Goal: Find specific page/section: Find specific page/section

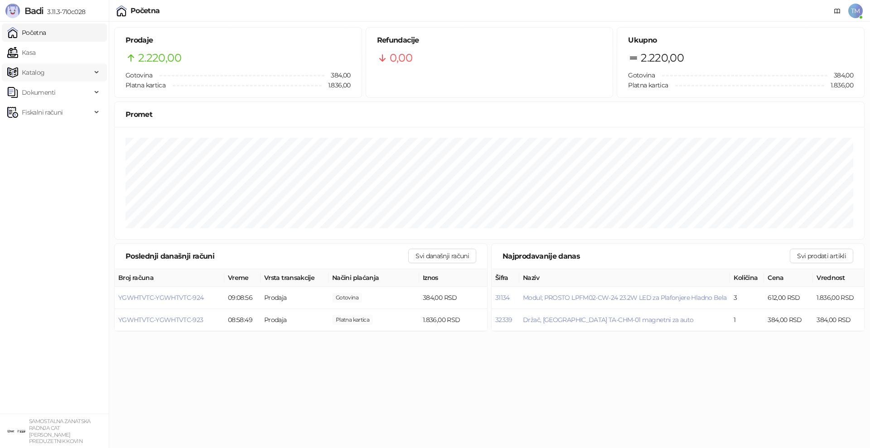
click at [33, 68] on span "Katalog" at bounding box center [33, 72] width 23 height 18
click at [43, 134] on link "Artikli" at bounding box center [27, 132] width 32 height 18
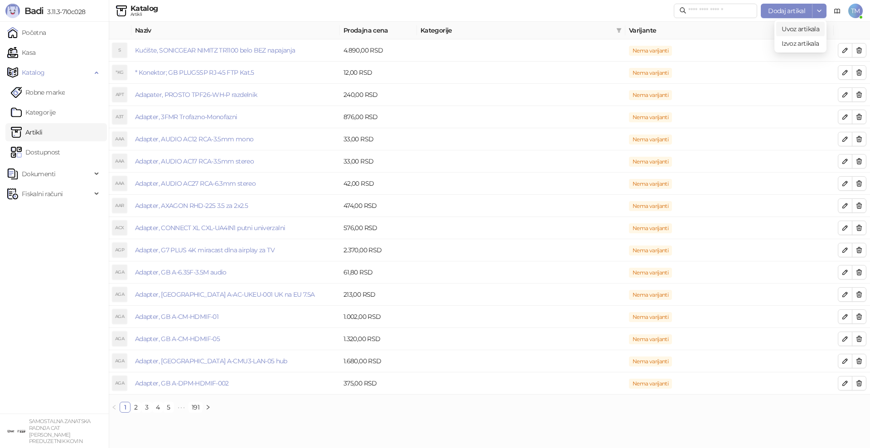
click at [806, 25] on span "Uvoz artikala" at bounding box center [801, 29] width 38 height 8
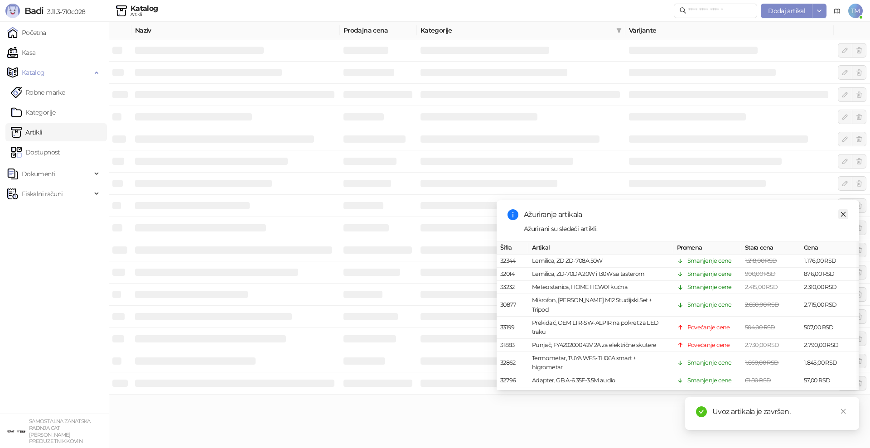
click at [845, 215] on icon "close" at bounding box center [843, 214] width 6 height 6
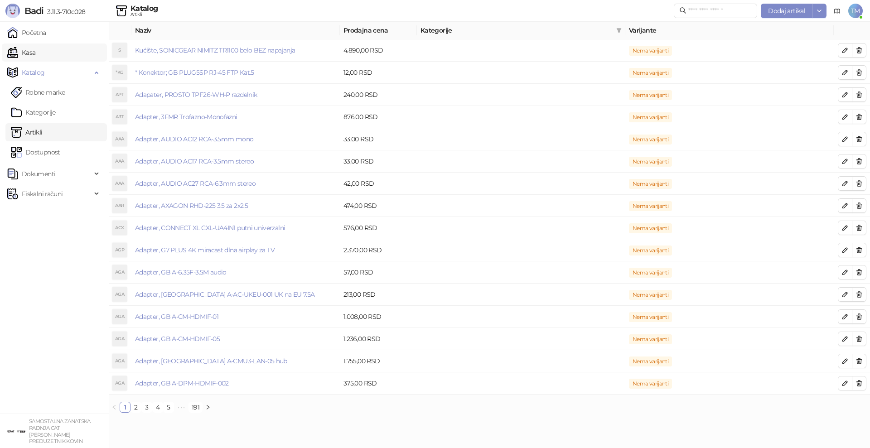
click at [33, 54] on link "Kasa" at bounding box center [21, 52] width 28 height 18
